Goal: Task Accomplishment & Management: Manage account settings

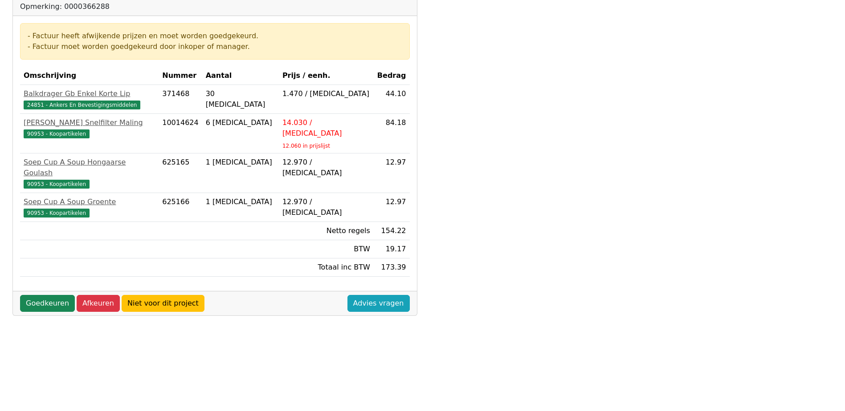
scroll to position [223, 0]
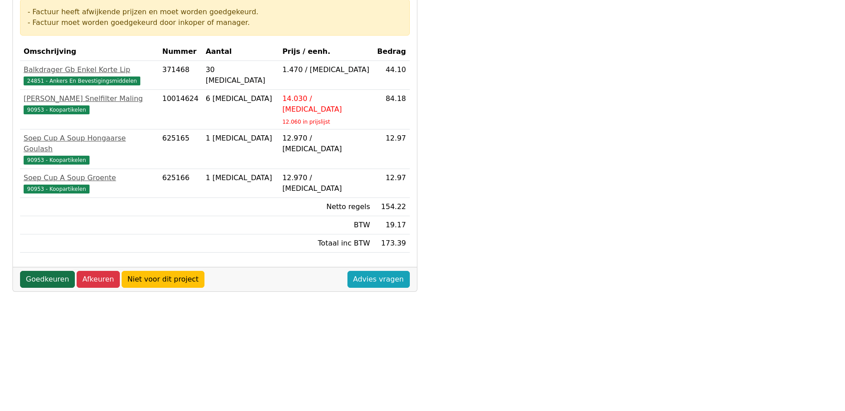
click at [51, 271] on link "Goedkeuren" at bounding box center [47, 279] width 55 height 17
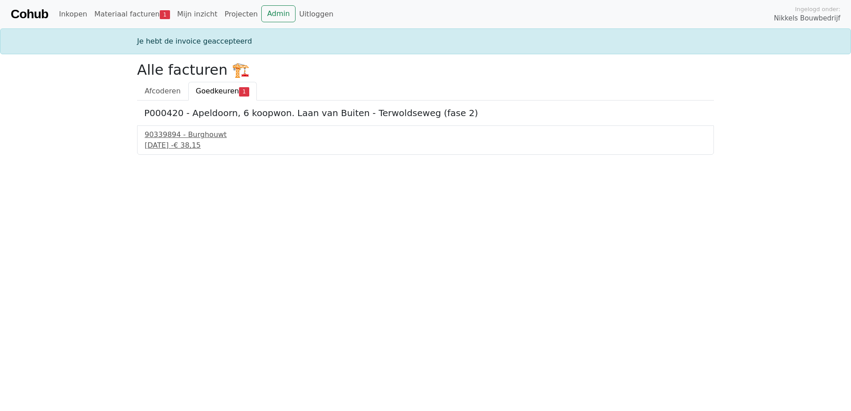
click at [218, 93] on span "Goedkeuren" at bounding box center [217, 91] width 43 height 8
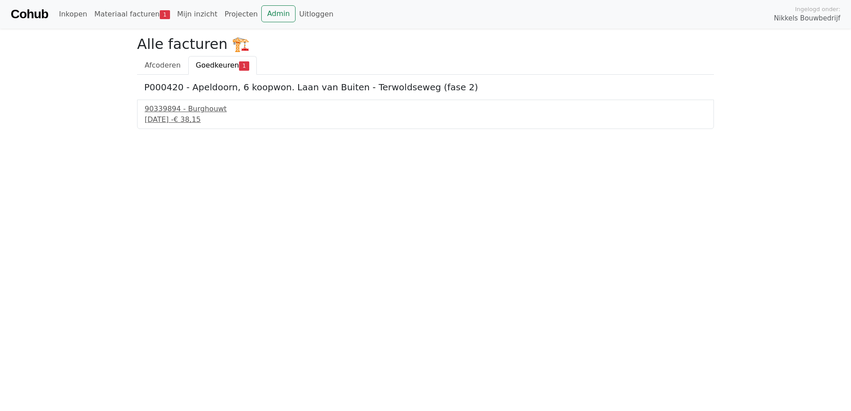
click at [222, 66] on span "Goedkeuren" at bounding box center [217, 65] width 43 height 8
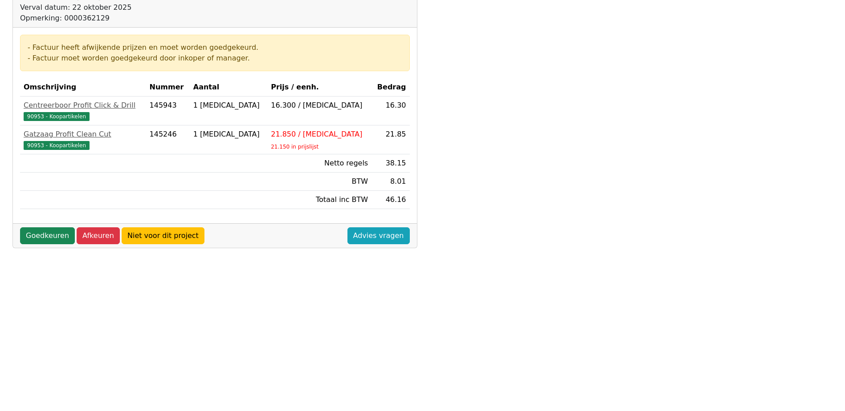
scroll to position [223, 0]
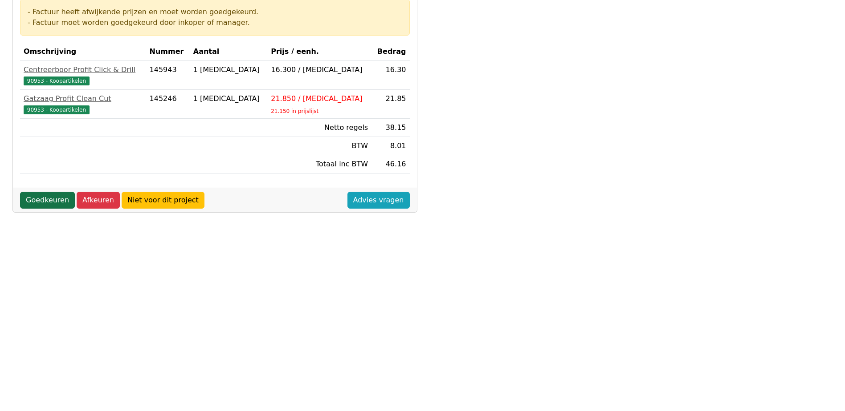
click at [43, 203] on link "Goedkeuren" at bounding box center [47, 200] width 55 height 17
